Goal: Task Accomplishment & Management: Manage account settings

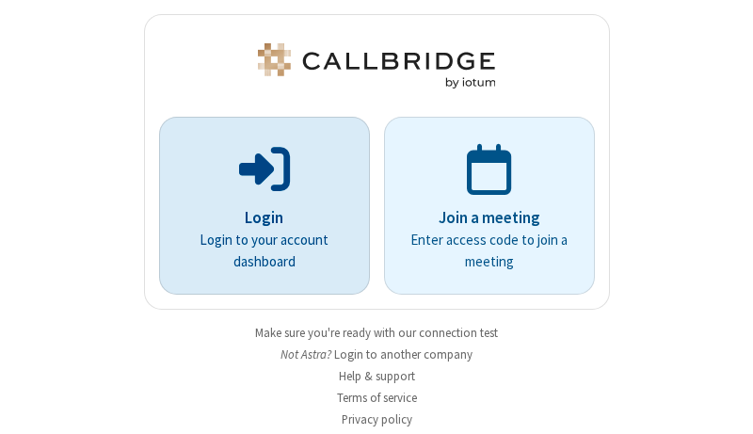
click at [257, 218] on p "Login" at bounding box center [265, 218] width 158 height 24
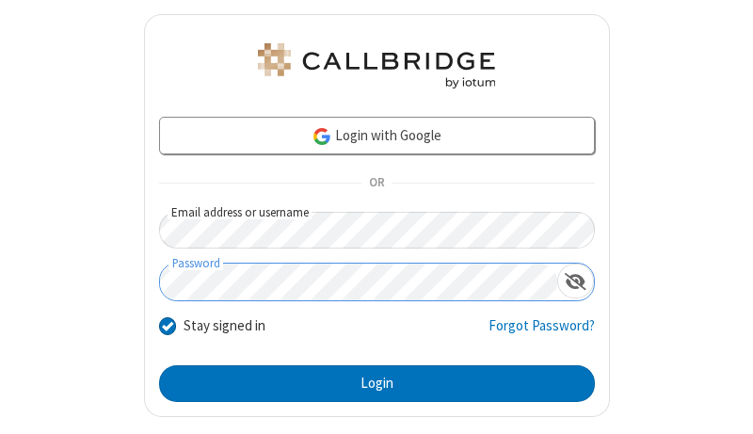
click at [369, 383] on button "Login" at bounding box center [377, 384] width 436 height 38
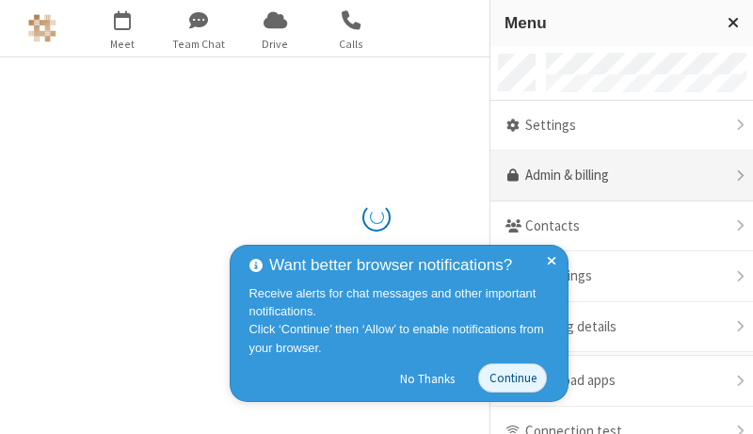
click at [615, 176] on link "Admin & billing" at bounding box center [622, 176] width 263 height 51
